Goal: Task Accomplishment & Management: Use online tool/utility

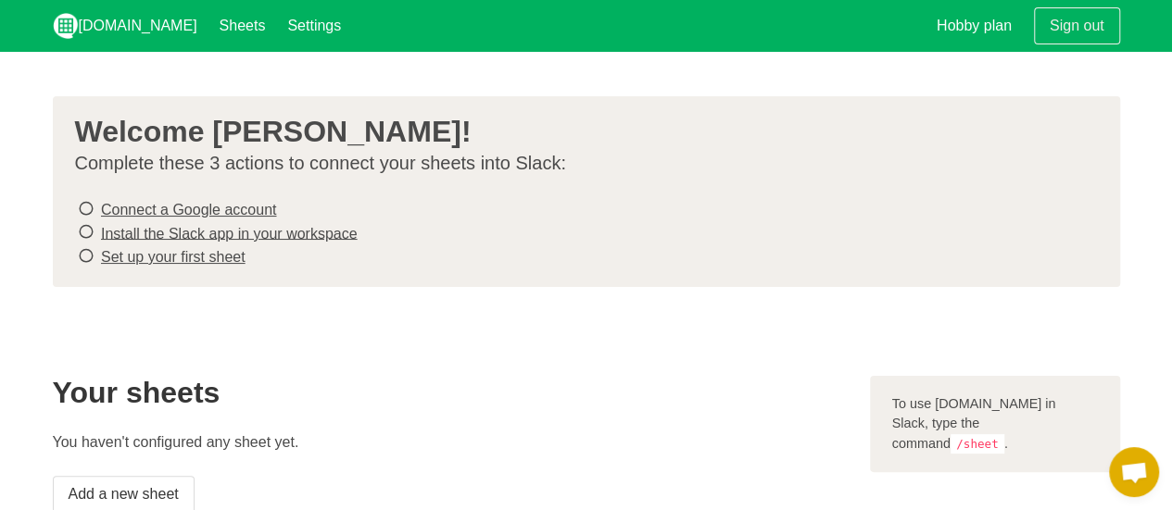
click at [75, 212] on span at bounding box center [86, 208] width 22 height 22
click at [86, 210] on icon at bounding box center [86, 208] width 17 height 25
click at [100, 209] on li "Connect a Google account" at bounding box center [579, 209] width 1008 height 24
click at [106, 209] on link "Connect a Google account" at bounding box center [188, 210] width 175 height 16
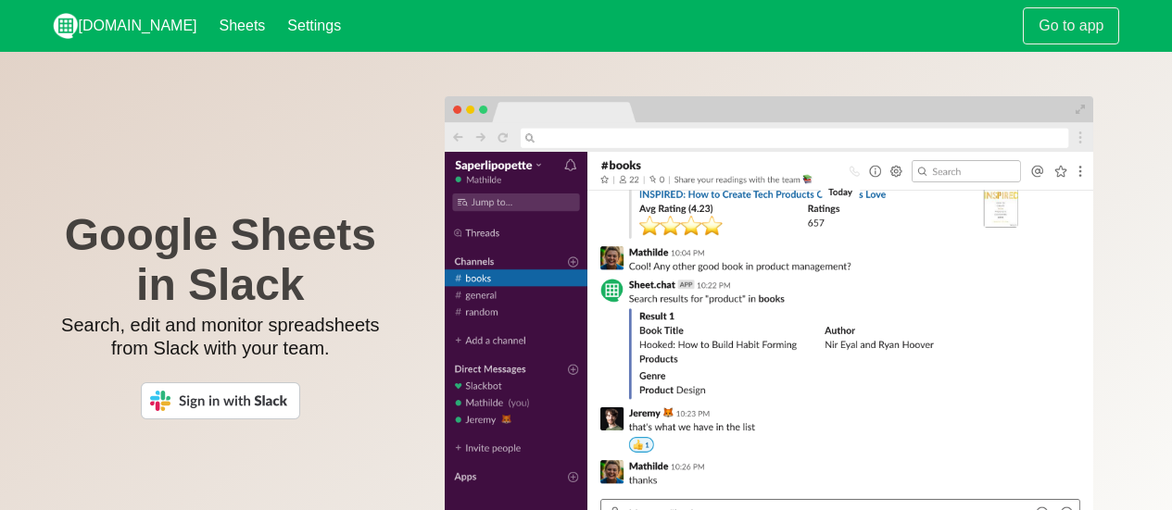
scroll to position [64, 0]
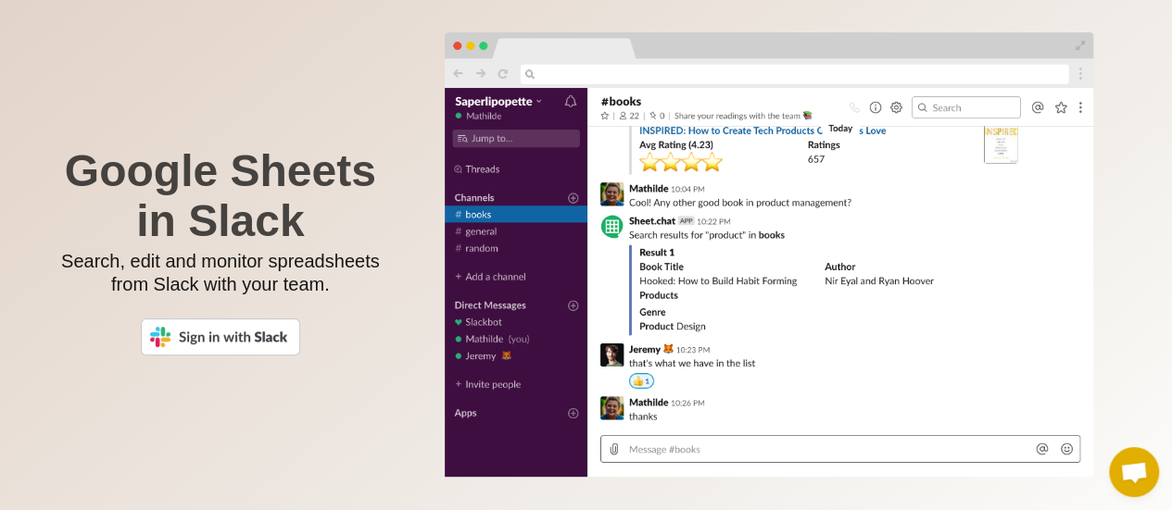
click at [260, 188] on h1 "Google Sheets in Slack" at bounding box center [221, 196] width 336 height 100
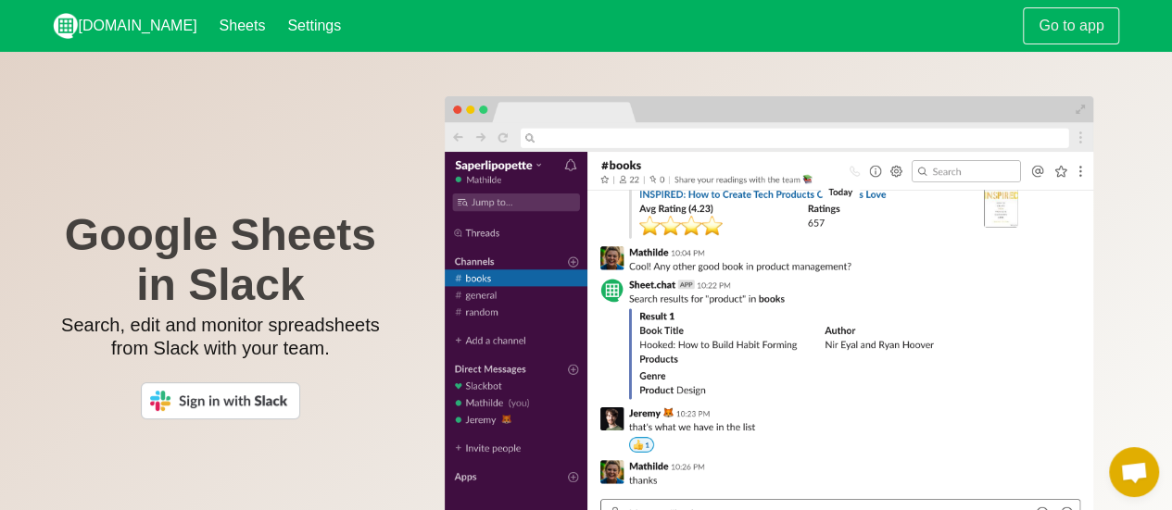
scroll to position [2, 0]
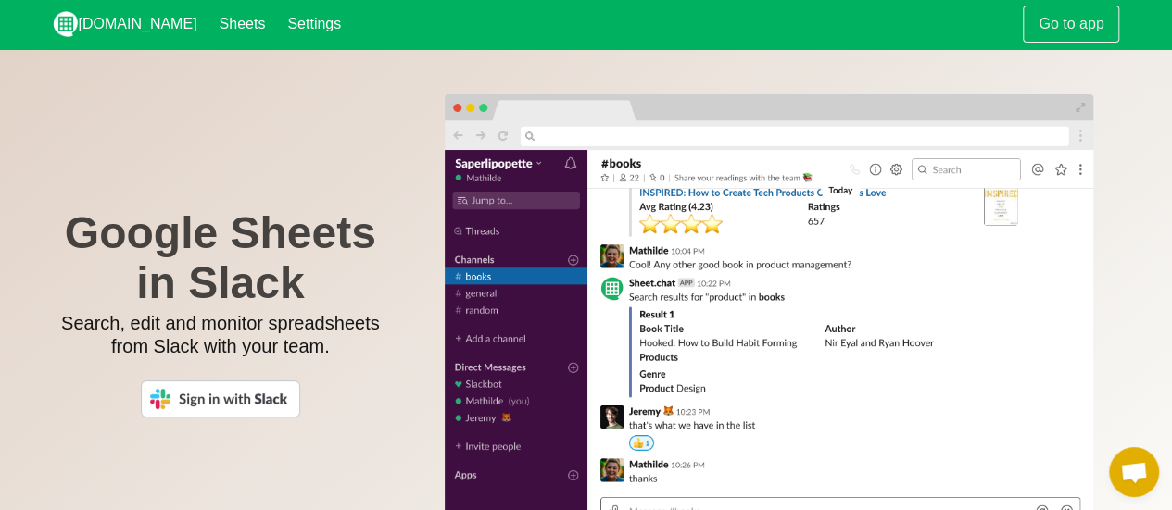
click at [247, 403] on img at bounding box center [220, 399] width 159 height 37
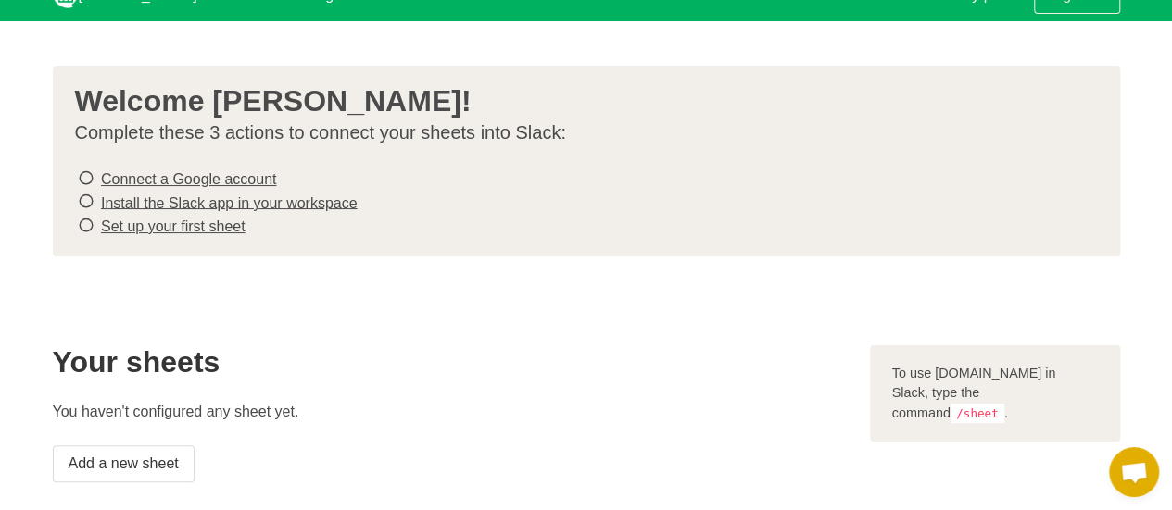
scroll to position [31, 0]
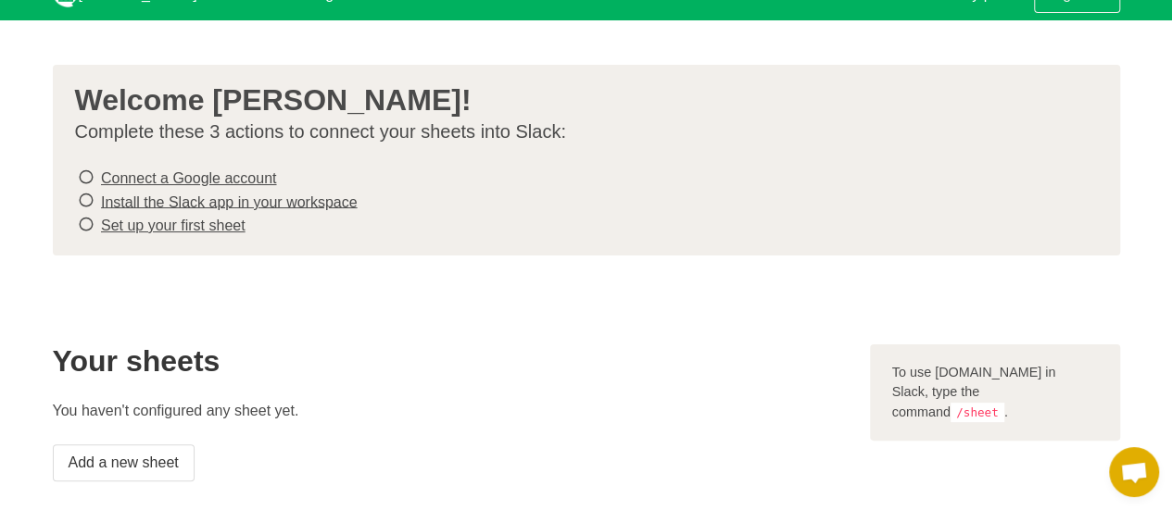
click at [220, 224] on li "Set up your first sheet" at bounding box center [579, 225] width 1008 height 24
click at [220, 224] on link "Set up your first sheet" at bounding box center [173, 226] width 145 height 16
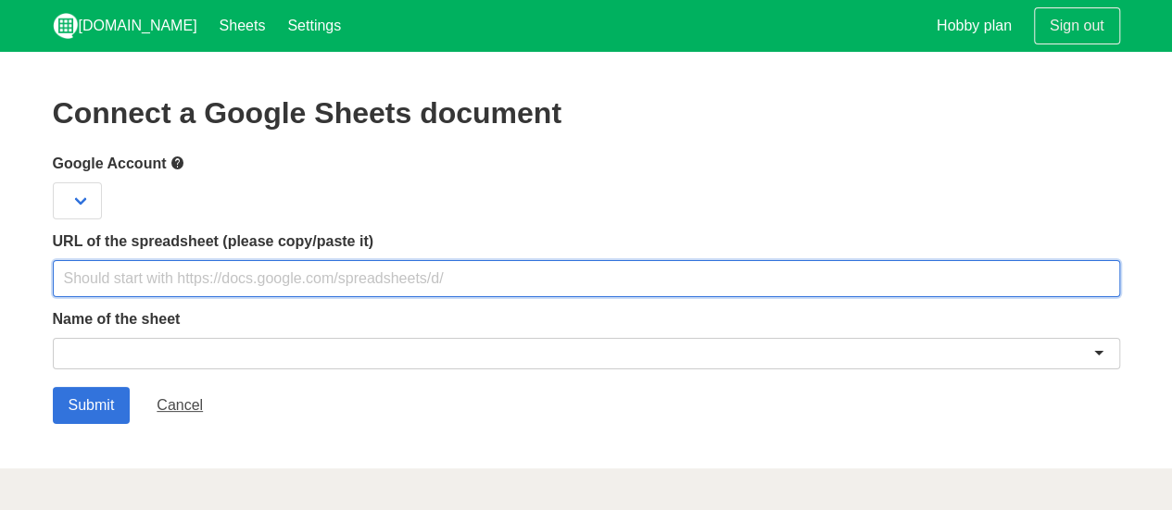
click at [206, 269] on input "text" at bounding box center [586, 278] width 1067 height 37
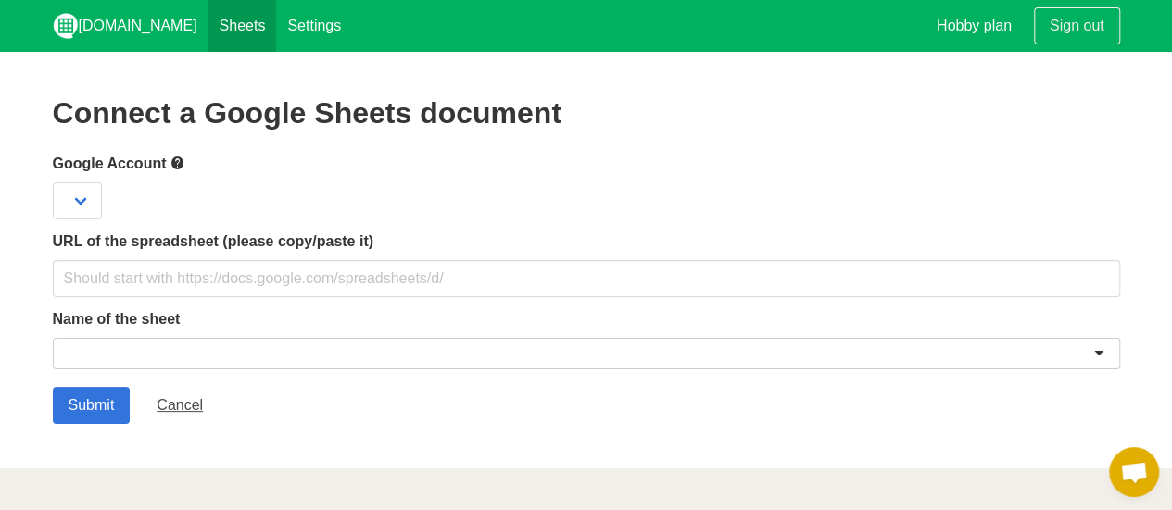
click at [208, 45] on link "Sheets" at bounding box center [242, 26] width 69 height 52
drag, startPoint x: 0, startPoint y: 0, endPoint x: 78, endPoint y: 202, distance: 216.4
click at [78, 202] on select at bounding box center [77, 200] width 49 height 37
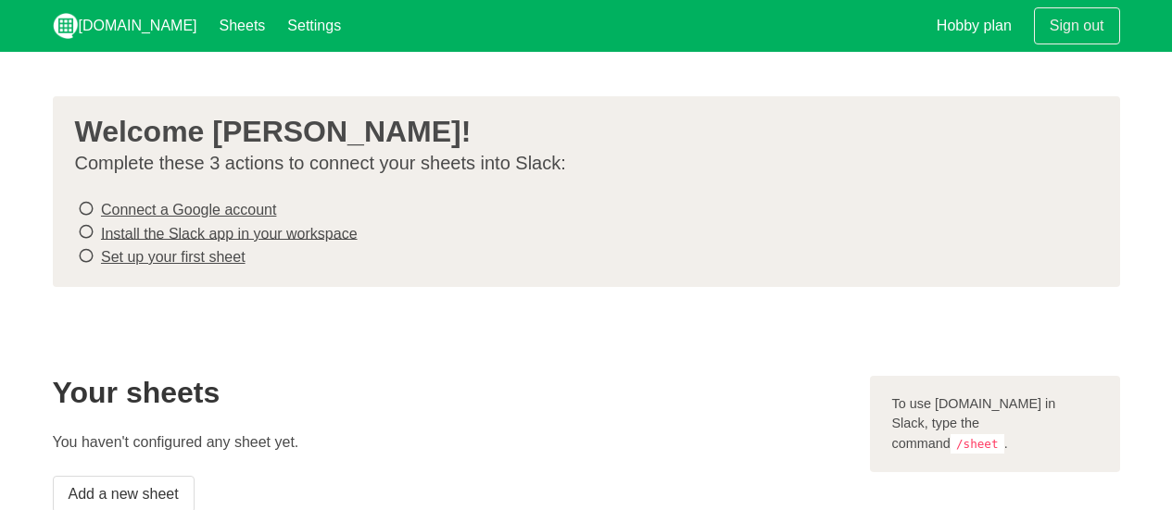
scroll to position [31, 0]
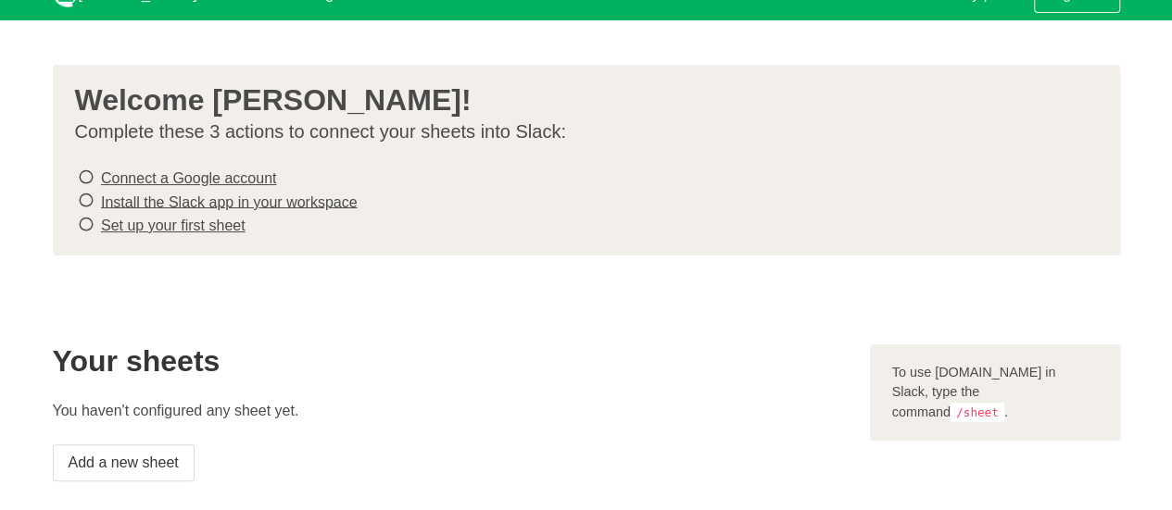
click at [95, 180] on span at bounding box center [86, 177] width 22 height 22
click at [85, 173] on icon at bounding box center [86, 177] width 17 height 25
click at [107, 184] on link "Connect a Google account" at bounding box center [188, 178] width 175 height 16
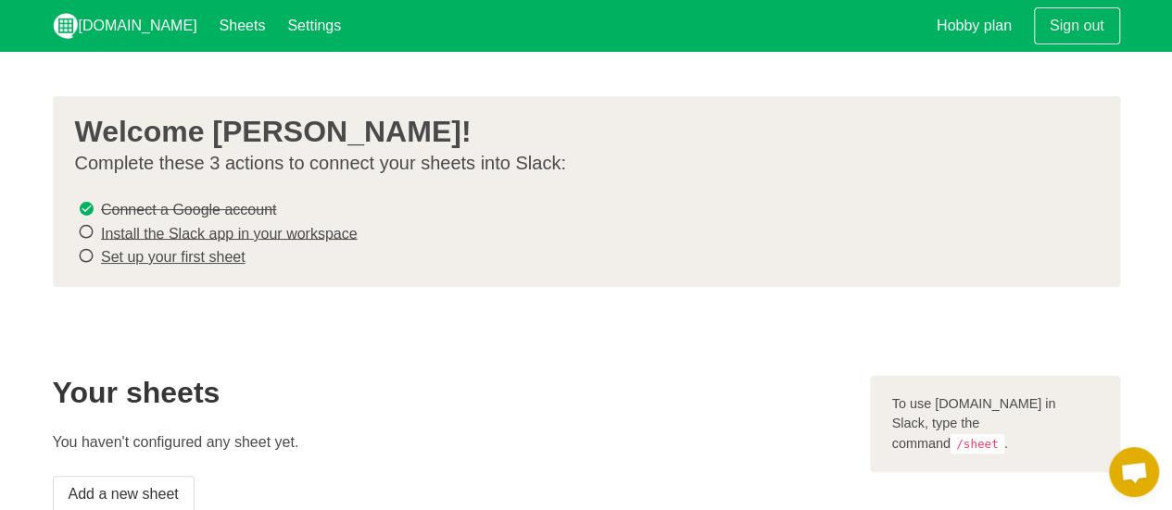
click at [133, 233] on link "Install the Slack app in your workspace" at bounding box center [229, 233] width 257 height 16
click at [99, 254] on li "Set up your first sheet" at bounding box center [579, 257] width 1008 height 24
click at [83, 253] on icon at bounding box center [86, 256] width 17 height 25
click at [104, 255] on link "Set up your first sheet" at bounding box center [173, 257] width 145 height 16
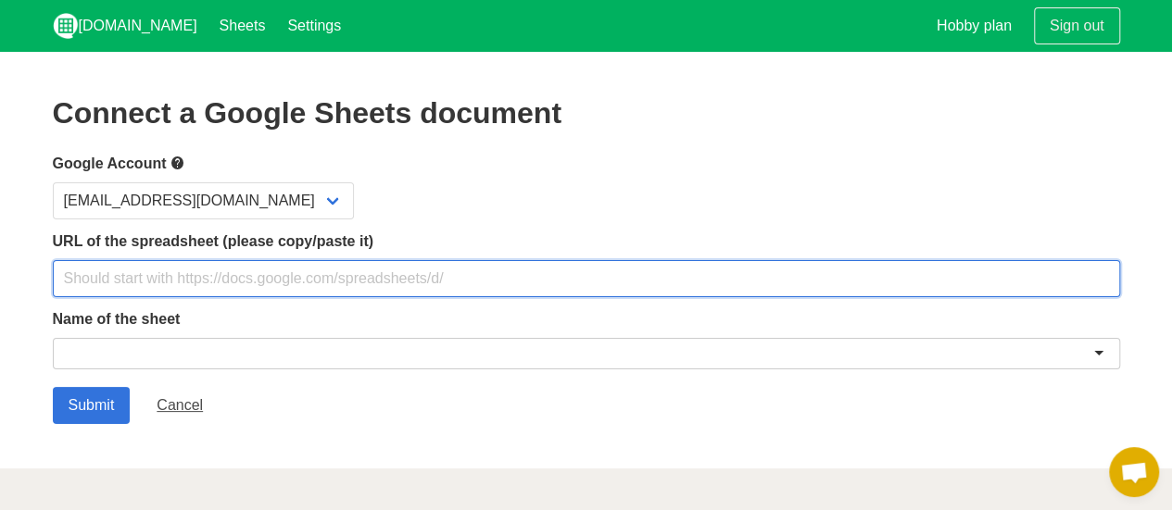
click at [121, 278] on input "text" at bounding box center [586, 278] width 1067 height 37
paste input "https://docs.google.com/spreadsheets/d/1ClvwK3OHTm_Mb9Tey7tpcOTeA--jwsOijFuCSH1…"
type input "https://docs.google.com/spreadsheets/d/1ClvwK3OHTm_Mb9Tey7tpcOTeA--jwsOijFuCSH1…"
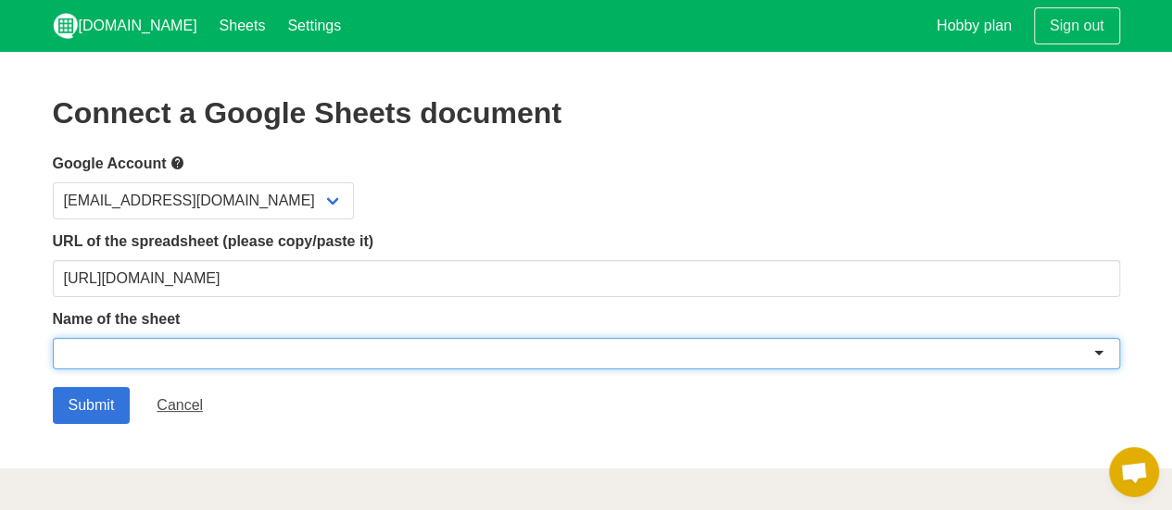
click at [198, 353] on div at bounding box center [586, 353] width 1067 height 31
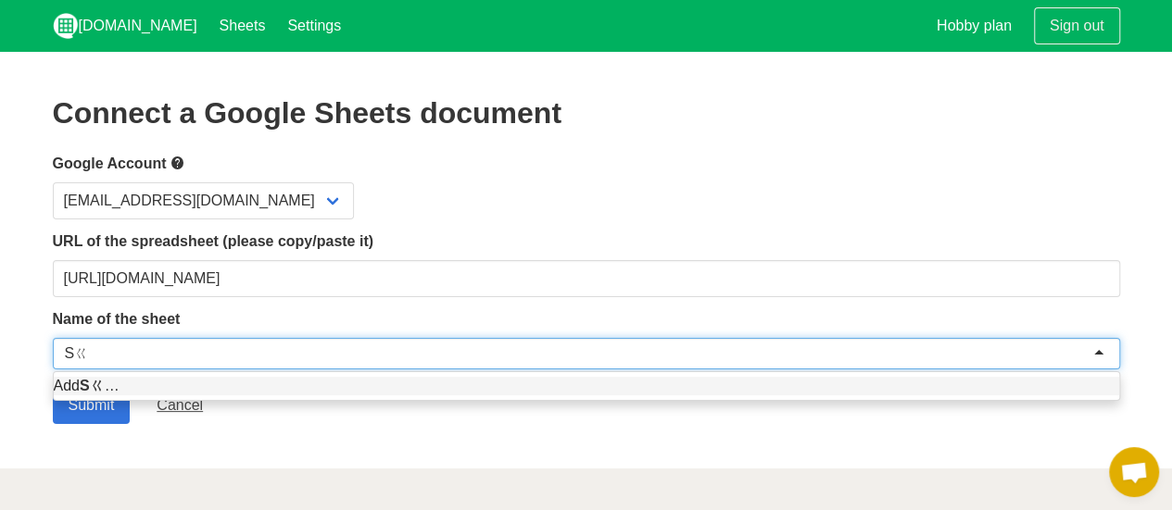
type input "S"
type input "D"
type input "Sheet1"
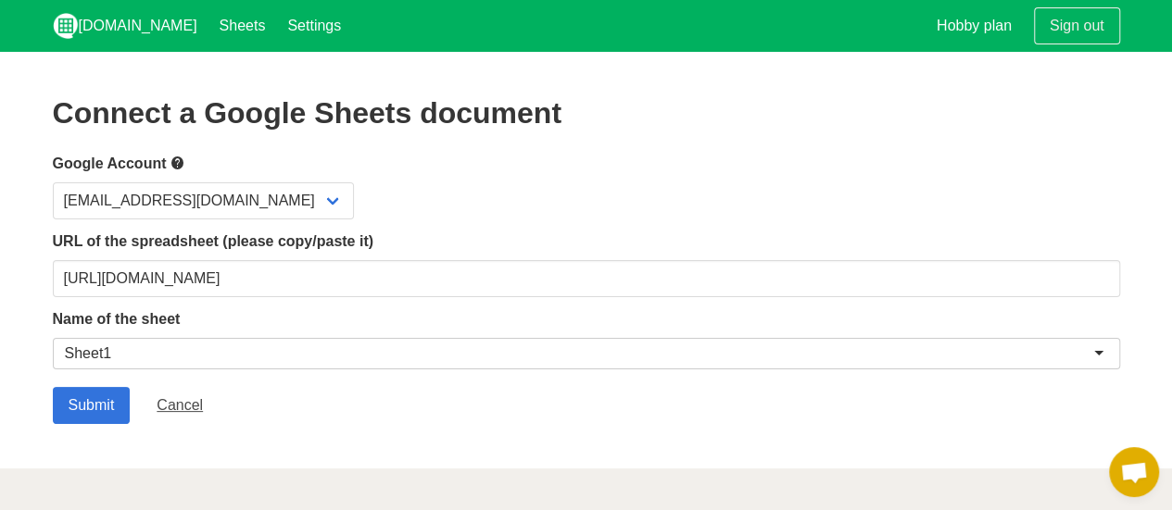
click at [180, 313] on label "Name of the sheet" at bounding box center [586, 319] width 1067 height 22
click at [98, 403] on input "Submit" at bounding box center [92, 405] width 78 height 37
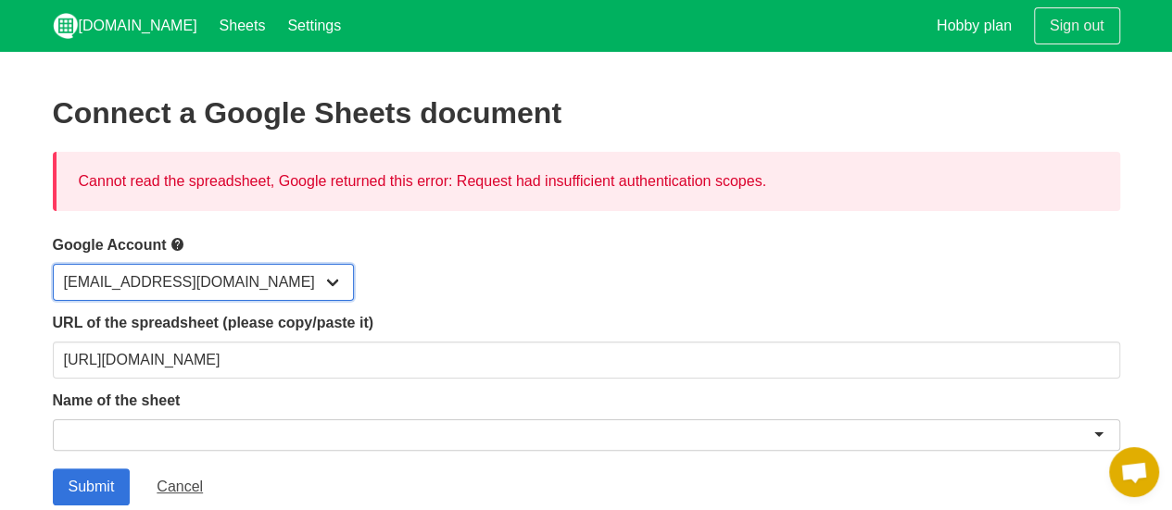
click at [238, 283] on select "[EMAIL_ADDRESS][DOMAIN_NAME]" at bounding box center [203, 282] width 301 height 37
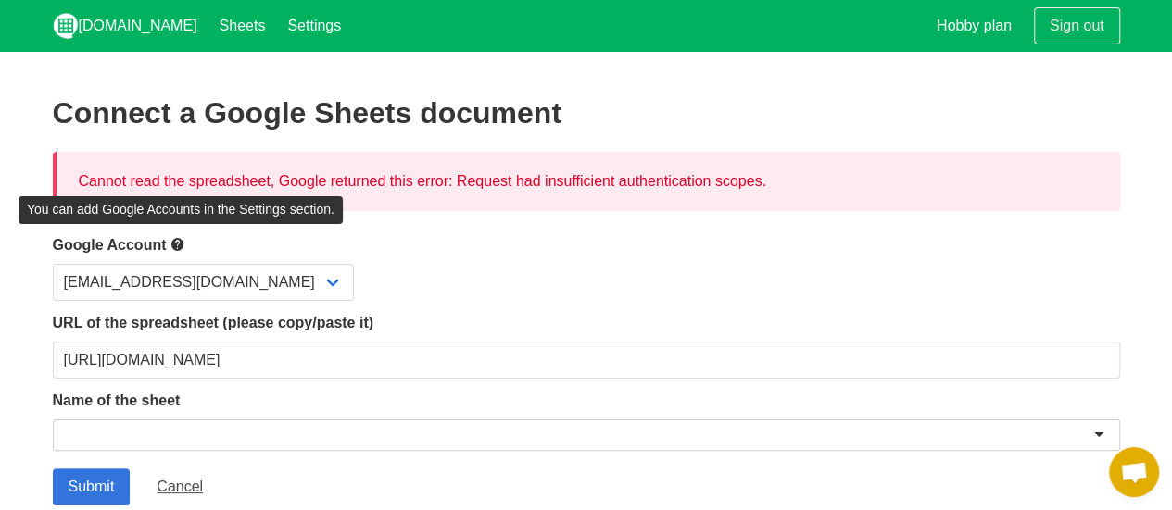
click at [178, 243] on icon at bounding box center [177, 244] width 15 height 23
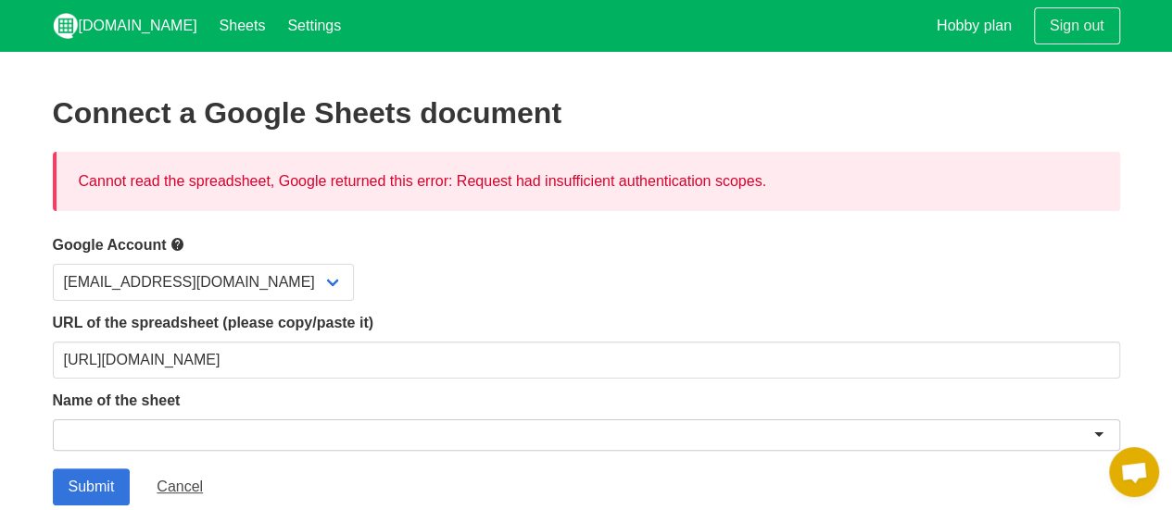
click at [178, 243] on icon at bounding box center [177, 244] width 15 height 23
click at [134, 29] on link "[DOMAIN_NAME]" at bounding box center [125, 26] width 167 height 52
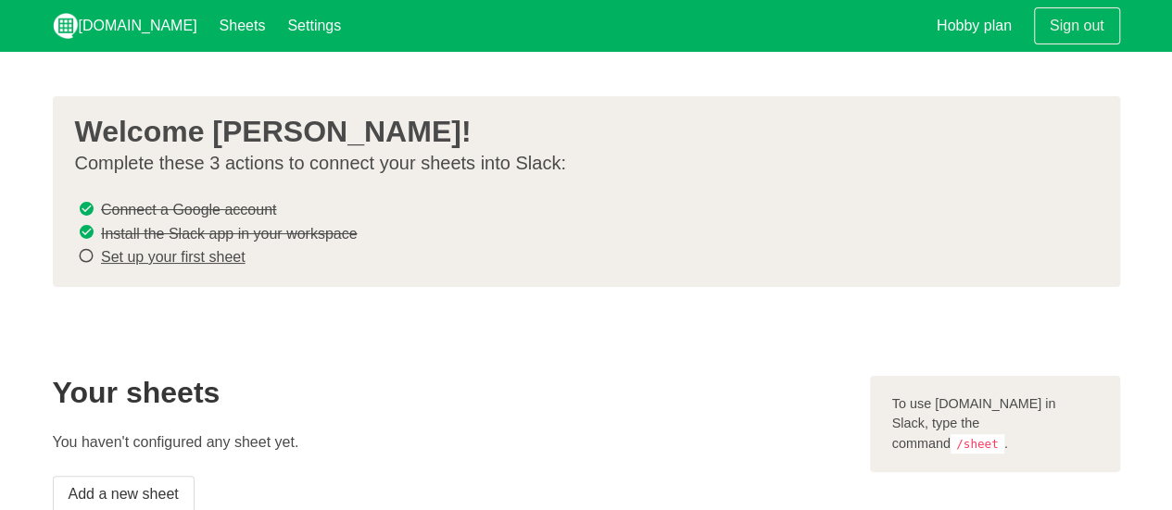
click at [90, 207] on icon at bounding box center [86, 208] width 17 height 25
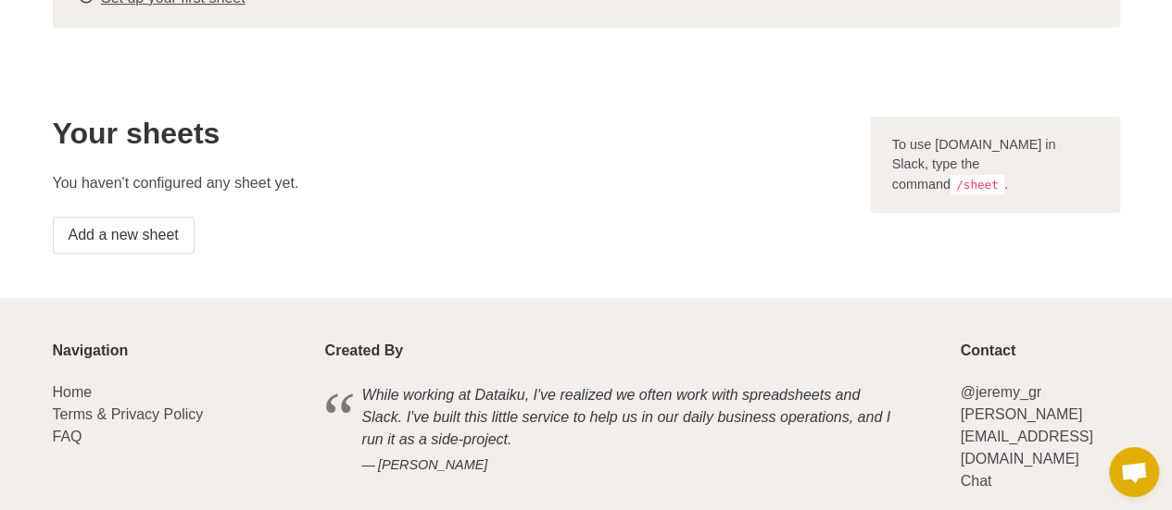
scroll to position [312, 0]
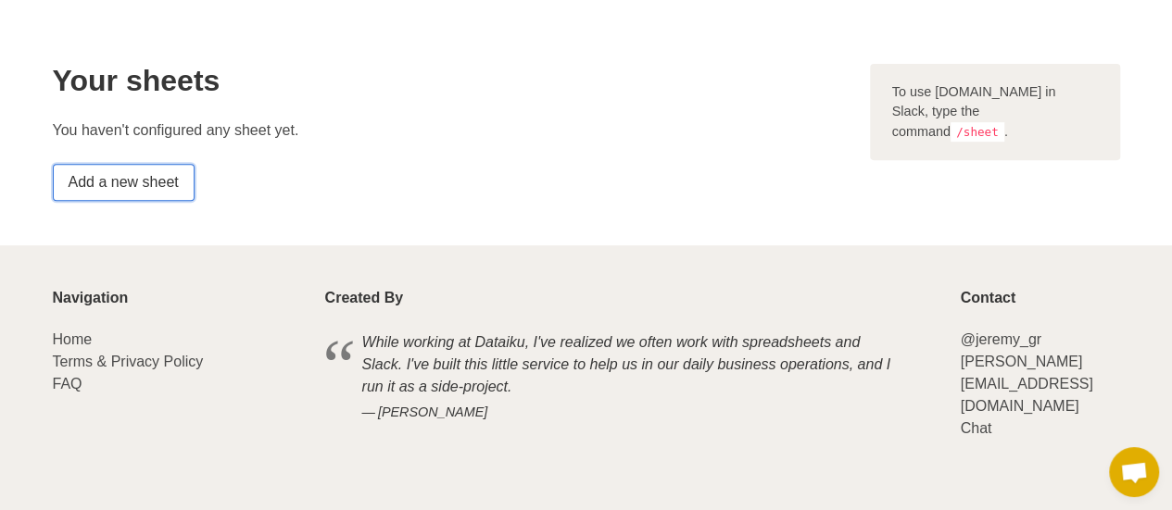
click at [152, 184] on link "Add a new sheet" at bounding box center [124, 182] width 142 height 37
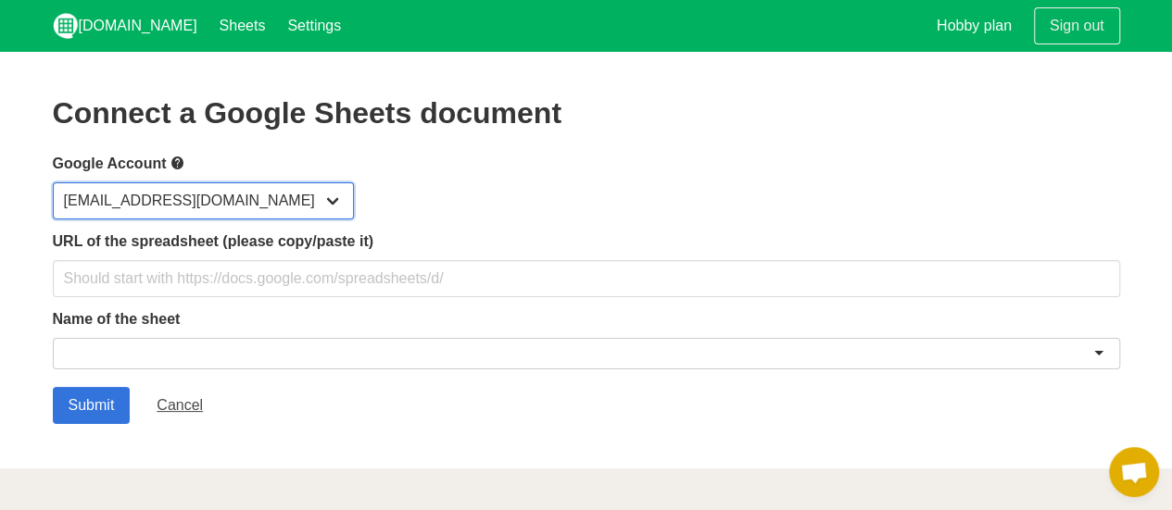
click at [233, 184] on select "[EMAIL_ADDRESS][DOMAIN_NAME]" at bounding box center [203, 200] width 301 height 37
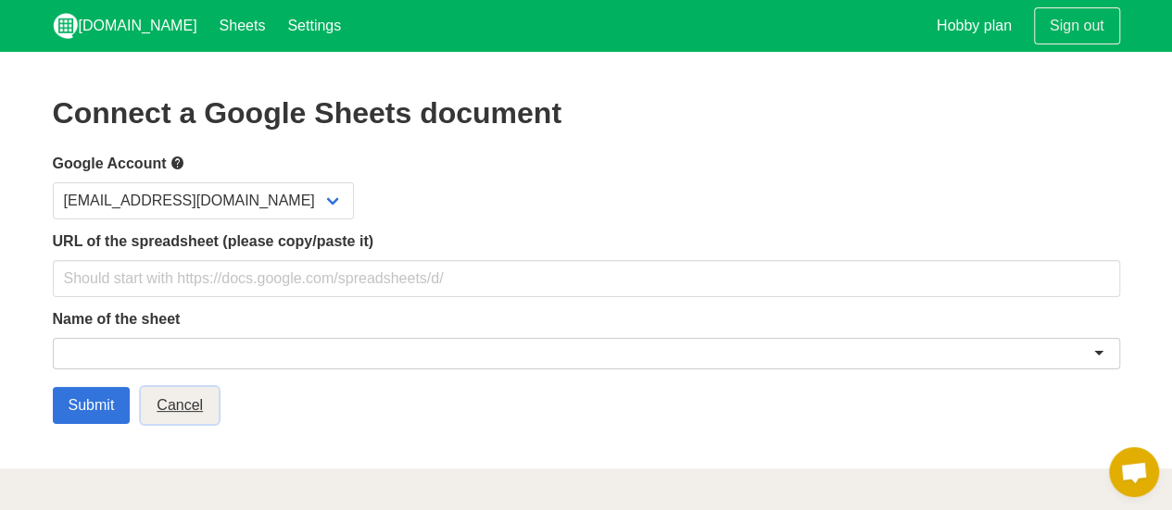
click at [169, 410] on link "Cancel" at bounding box center [180, 405] width 78 height 37
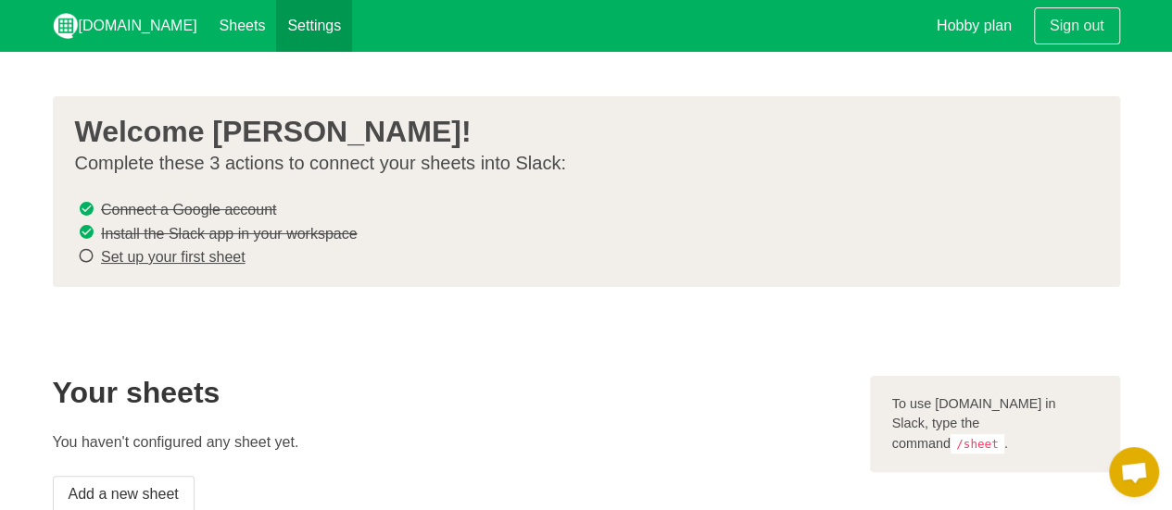
click at [276, 50] on link "Settings" at bounding box center [314, 26] width 76 height 52
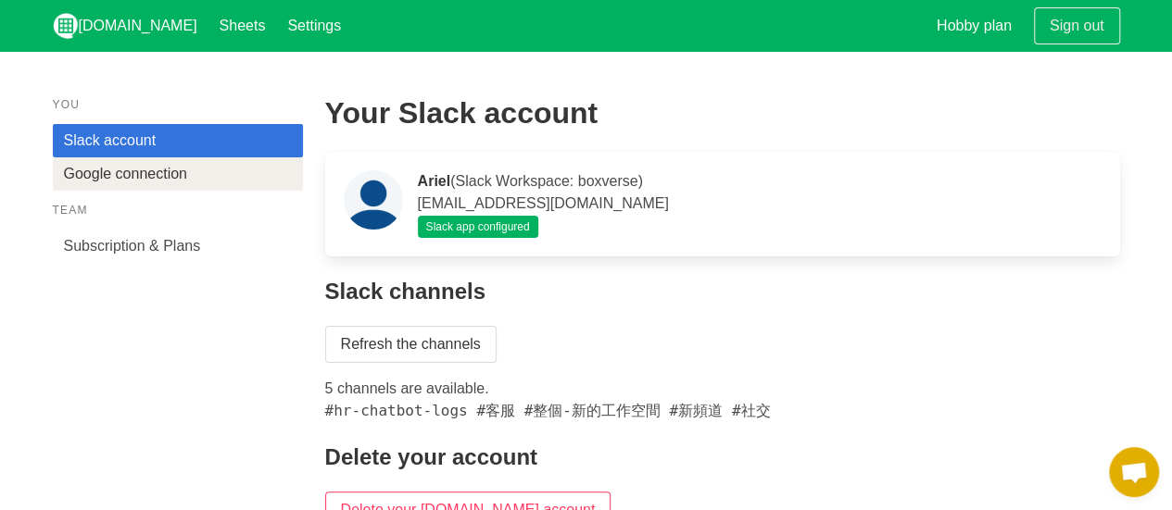
click at [201, 181] on link "Google connection" at bounding box center [178, 173] width 250 height 33
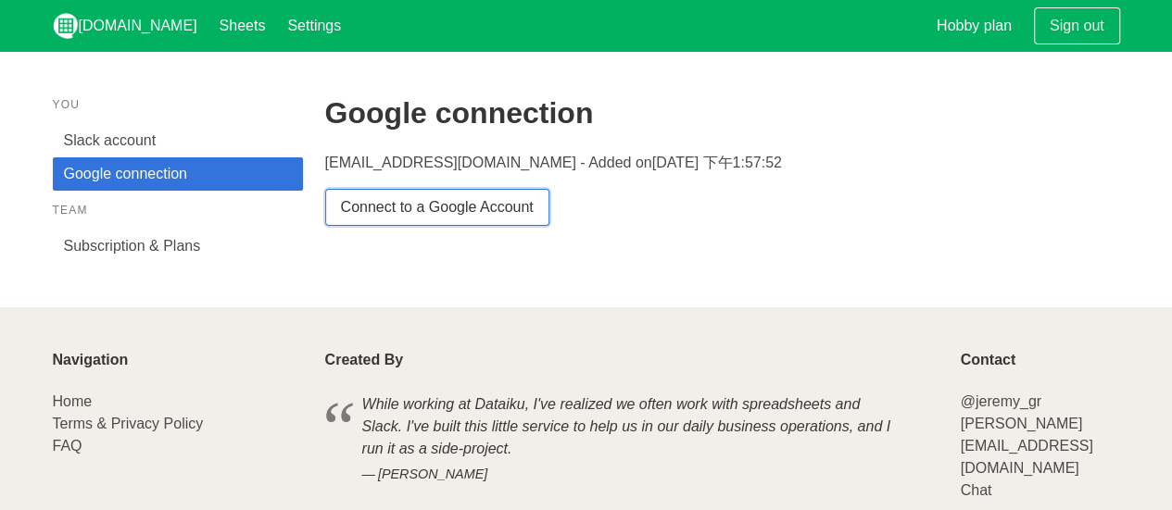
click at [414, 216] on link "Connect to a Google Account" at bounding box center [437, 207] width 224 height 37
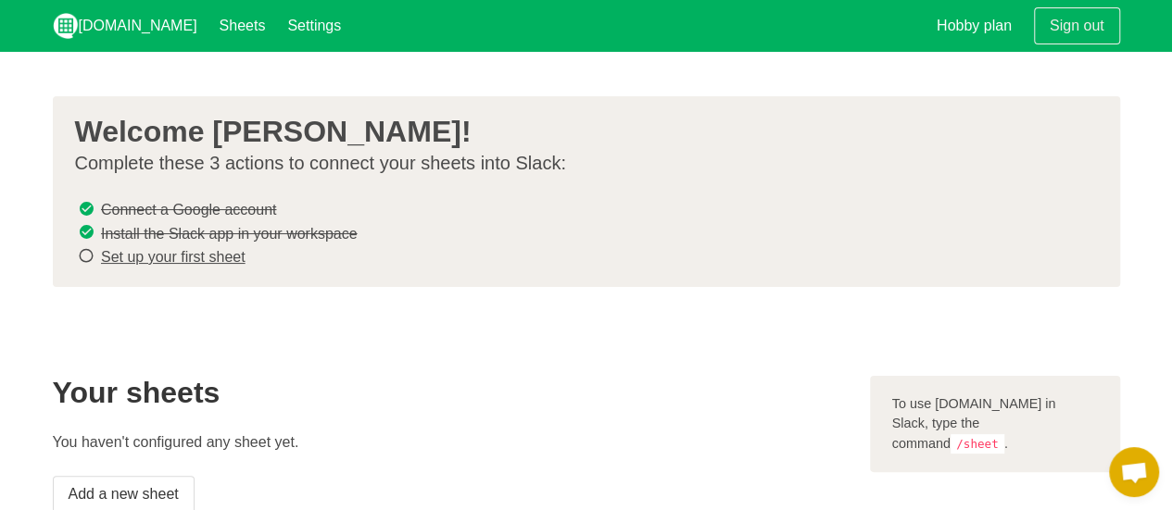
click at [183, 258] on link "Set up your first sheet" at bounding box center [173, 257] width 145 height 16
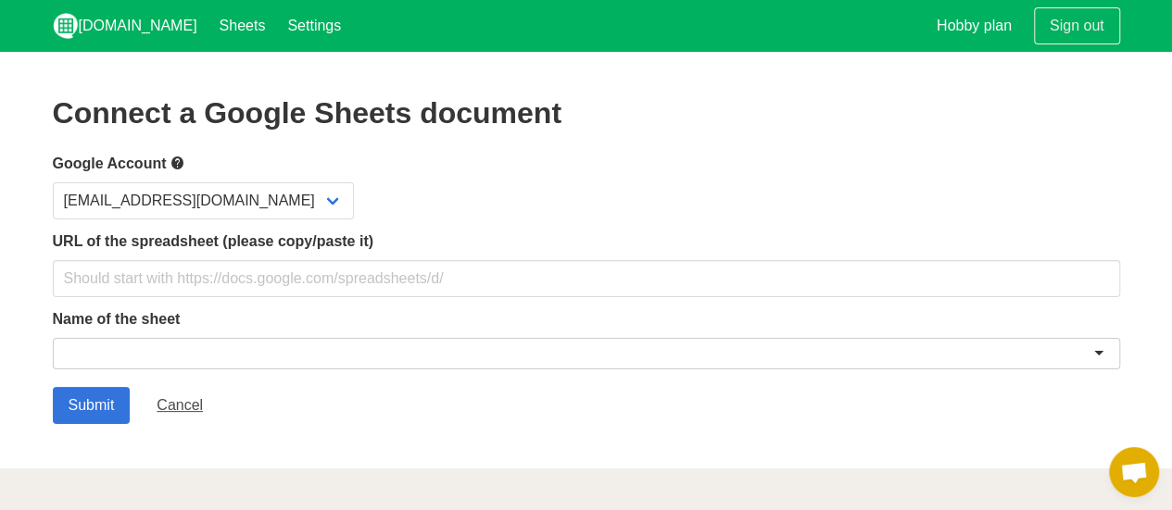
type input "[URL][DOMAIN_NAME]"
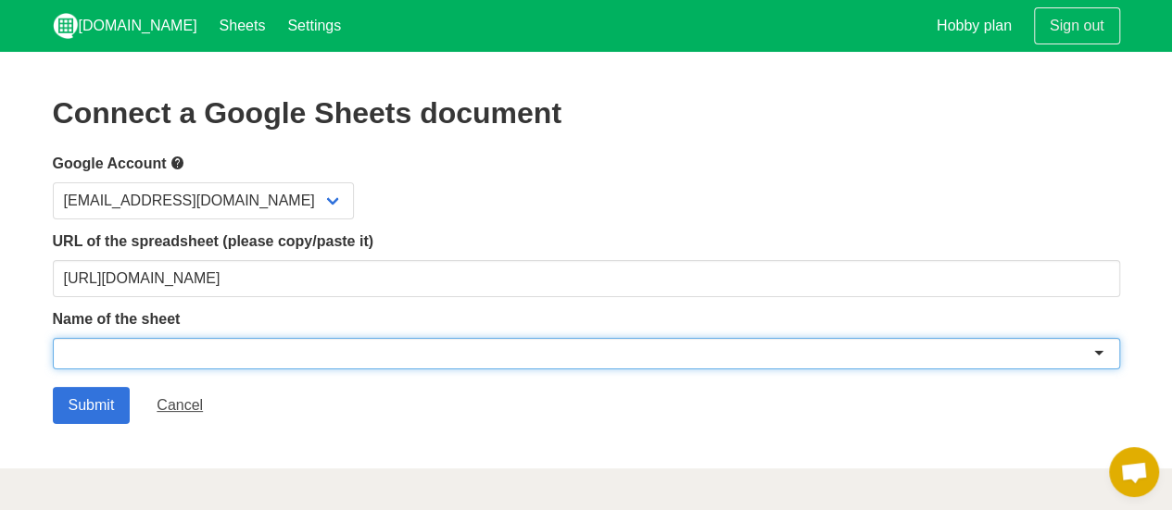
click at [143, 357] on div at bounding box center [586, 353] width 1067 height 31
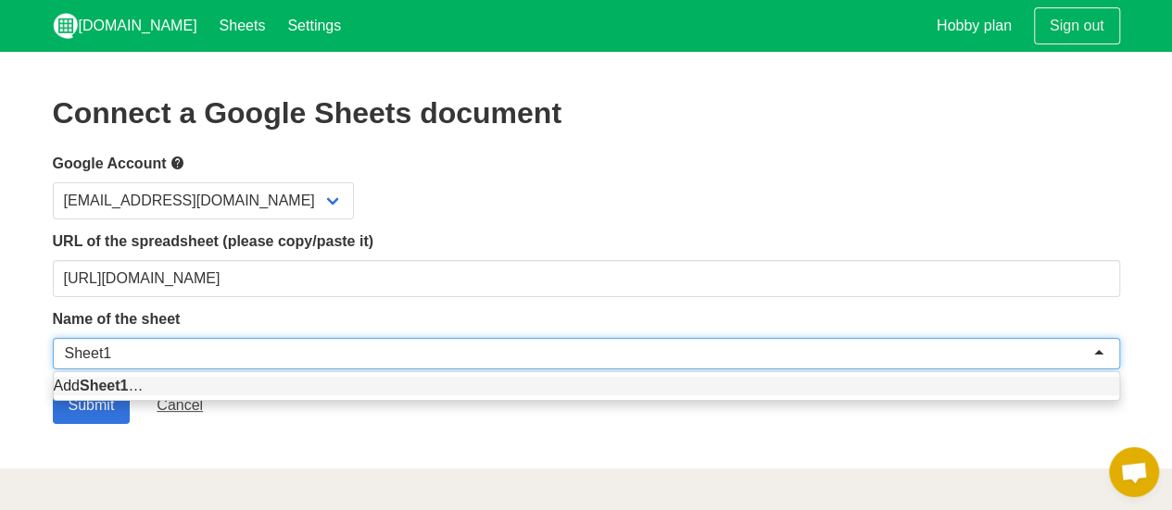
type input "Sheet1"
click at [0, 334] on section "Connect a Google Sheets document Google Account cherry001004@gmail.com URL of t…" at bounding box center [586, 260] width 1172 height 417
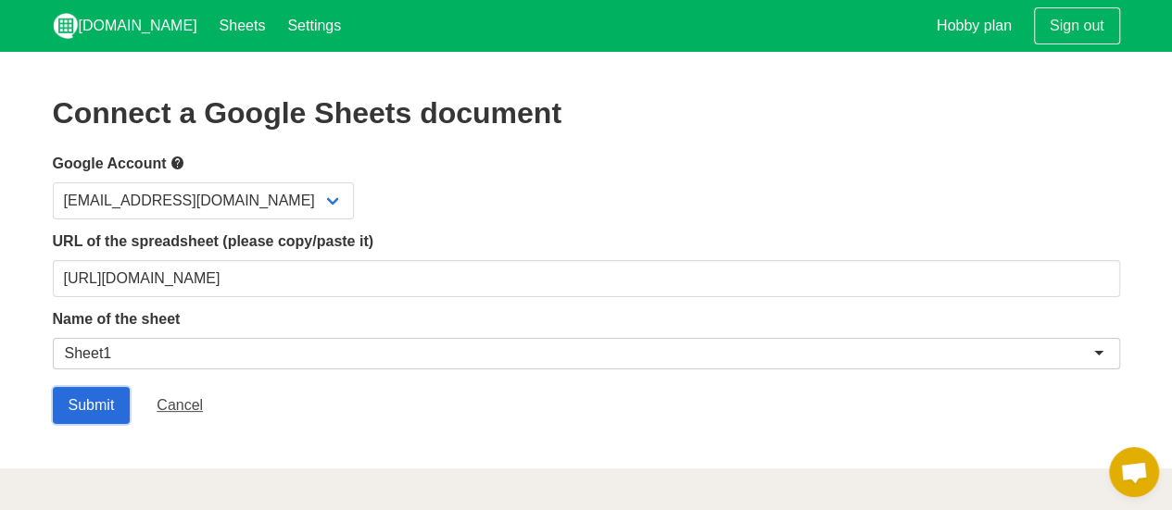
click at [93, 405] on input "Submit" at bounding box center [92, 405] width 78 height 37
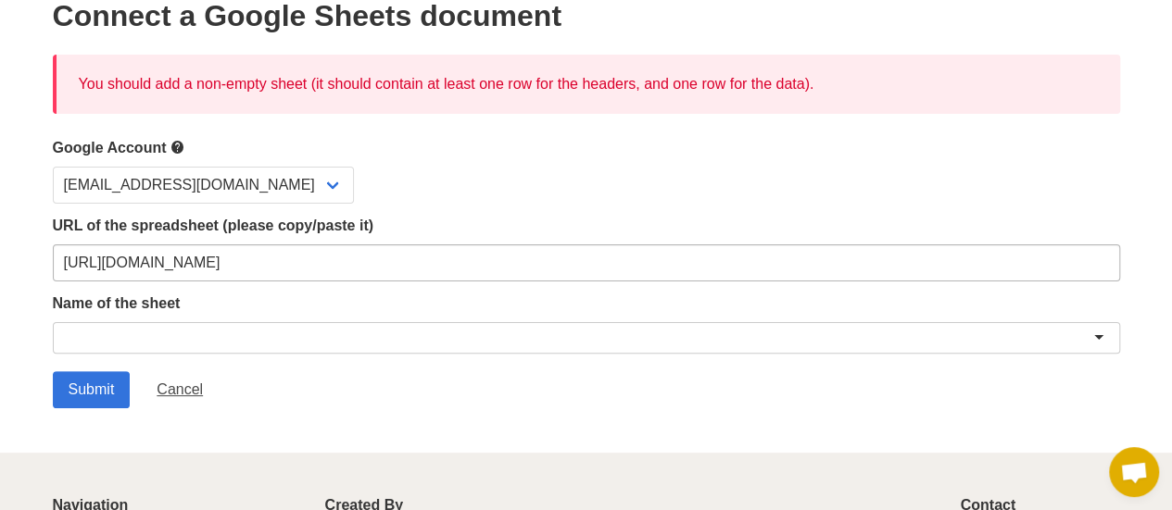
scroll to position [98, 0]
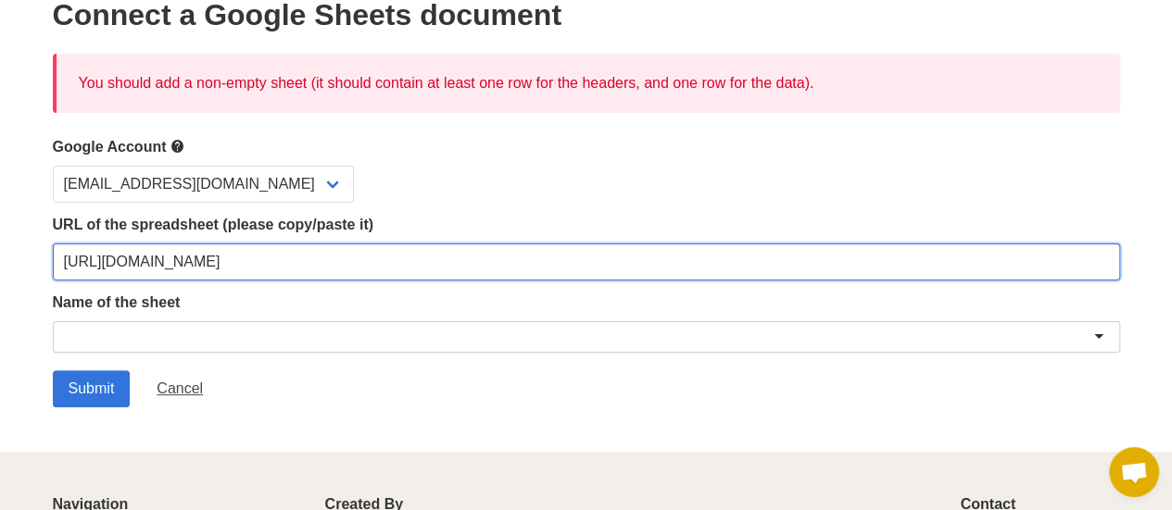
drag, startPoint x: 717, startPoint y: 270, endPoint x: 1185, endPoint y: 207, distance: 472.0
click at [1171, 207] on html "[DOMAIN_NAME] Sheets Settings Hobby plan Sign out Connect a Google Sheets docum…" at bounding box center [586, 319] width 1172 height 834
type input "[URL][DOMAIN_NAME]"
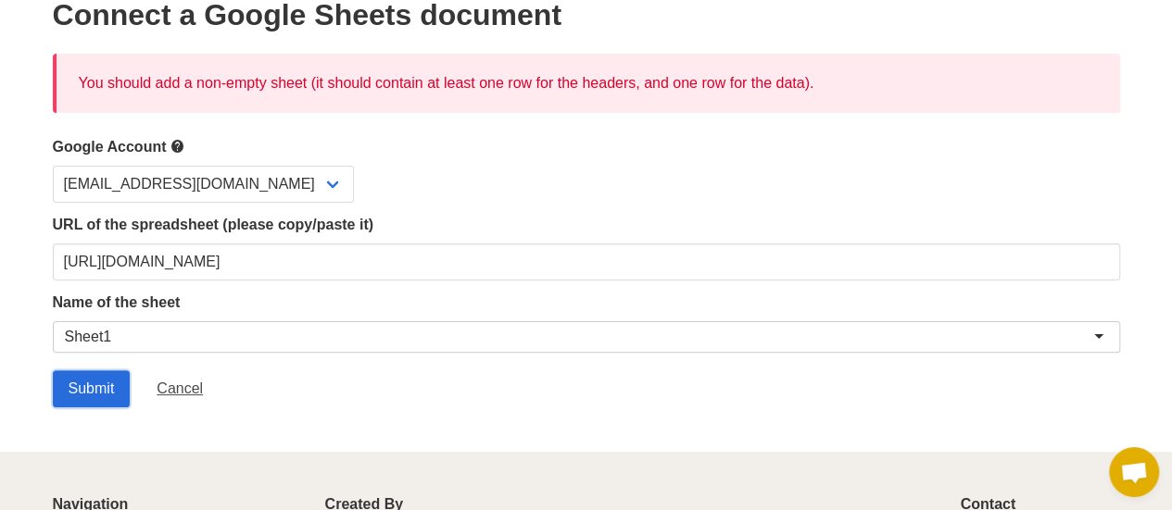
click at [107, 377] on input "Submit" at bounding box center [92, 389] width 78 height 37
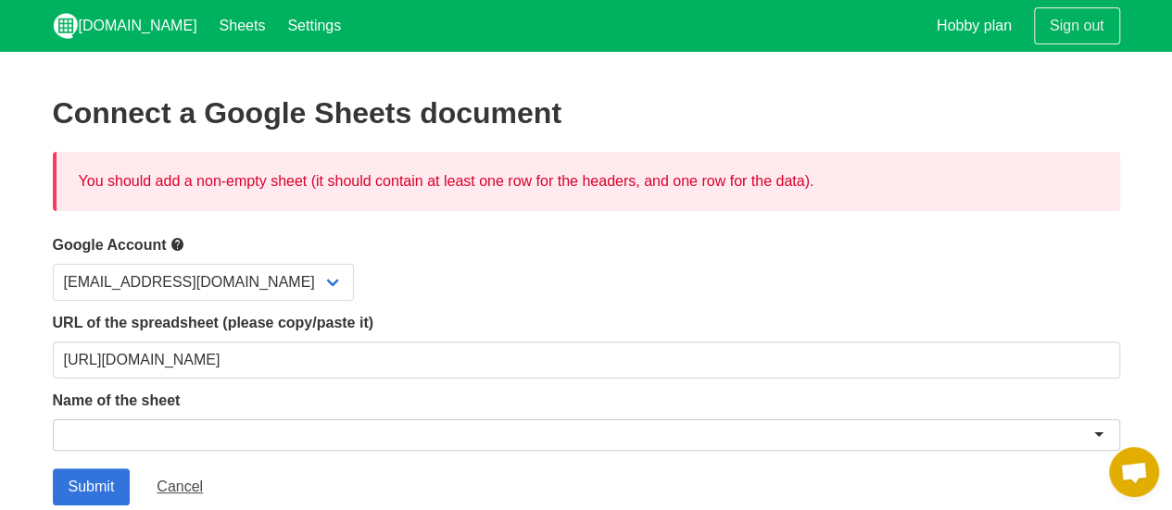
click at [139, 450] on div at bounding box center [586, 439] width 1067 height 38
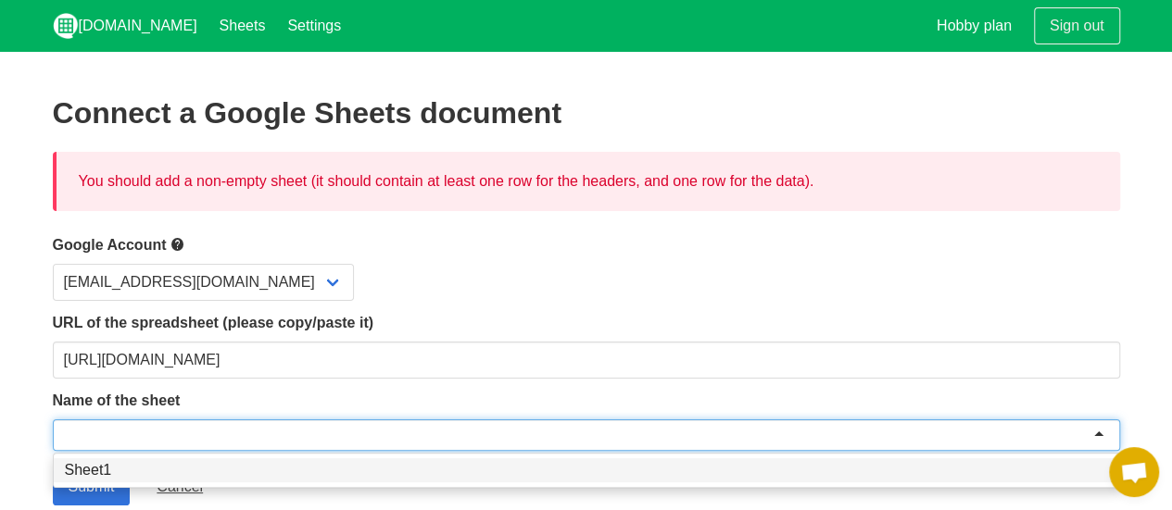
click at [145, 442] on div at bounding box center [586, 435] width 1067 height 31
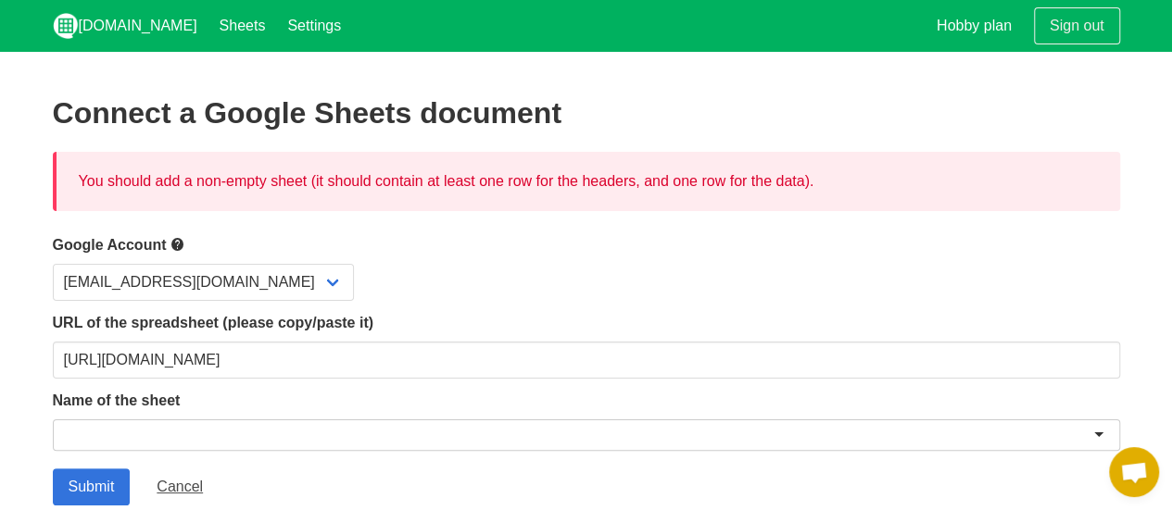
click at [383, 417] on div "Name of the sheet Sheet1" at bounding box center [586, 424] width 1067 height 68
